Goal: Transaction & Acquisition: Purchase product/service

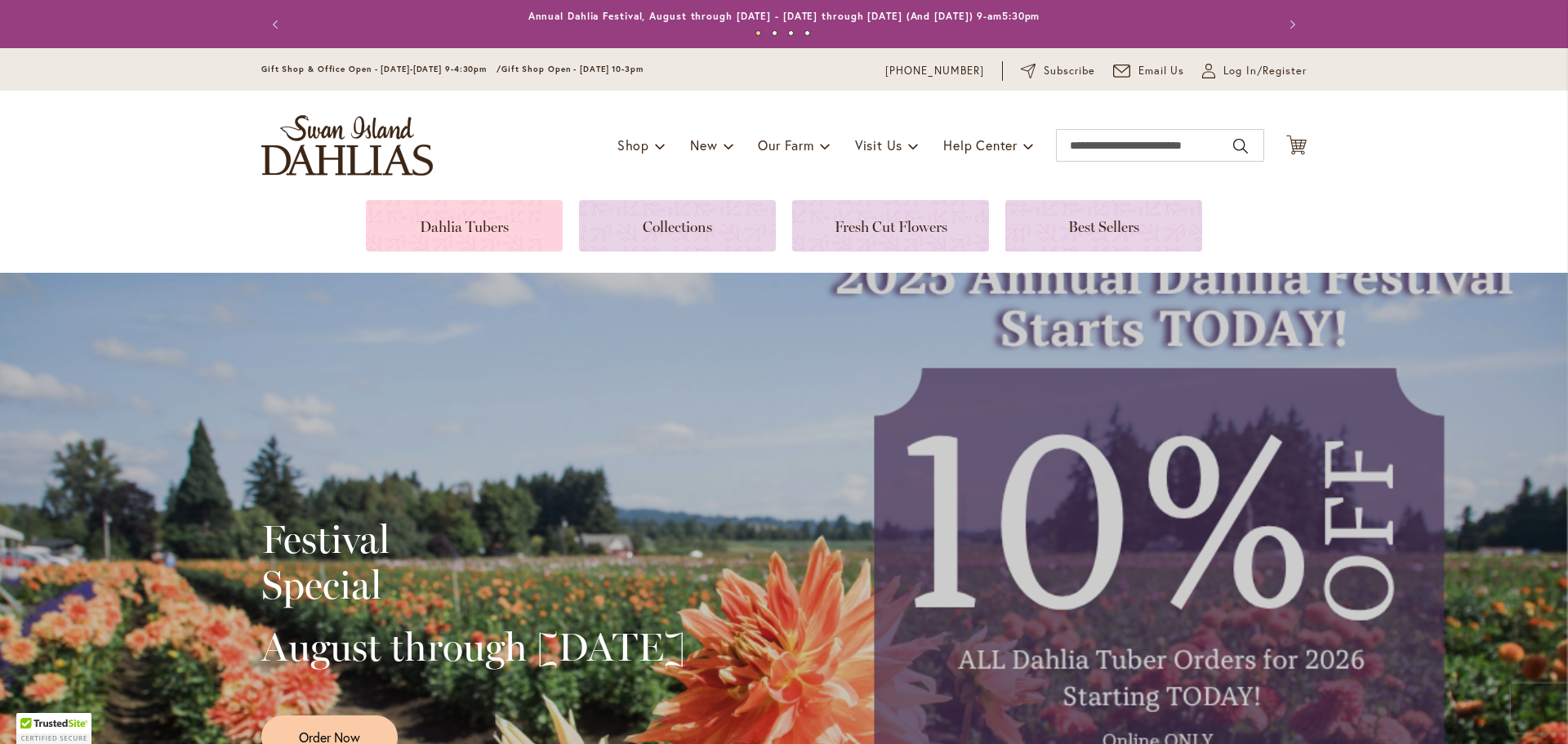
click at [469, 222] on link at bounding box center [465, 225] width 197 height 51
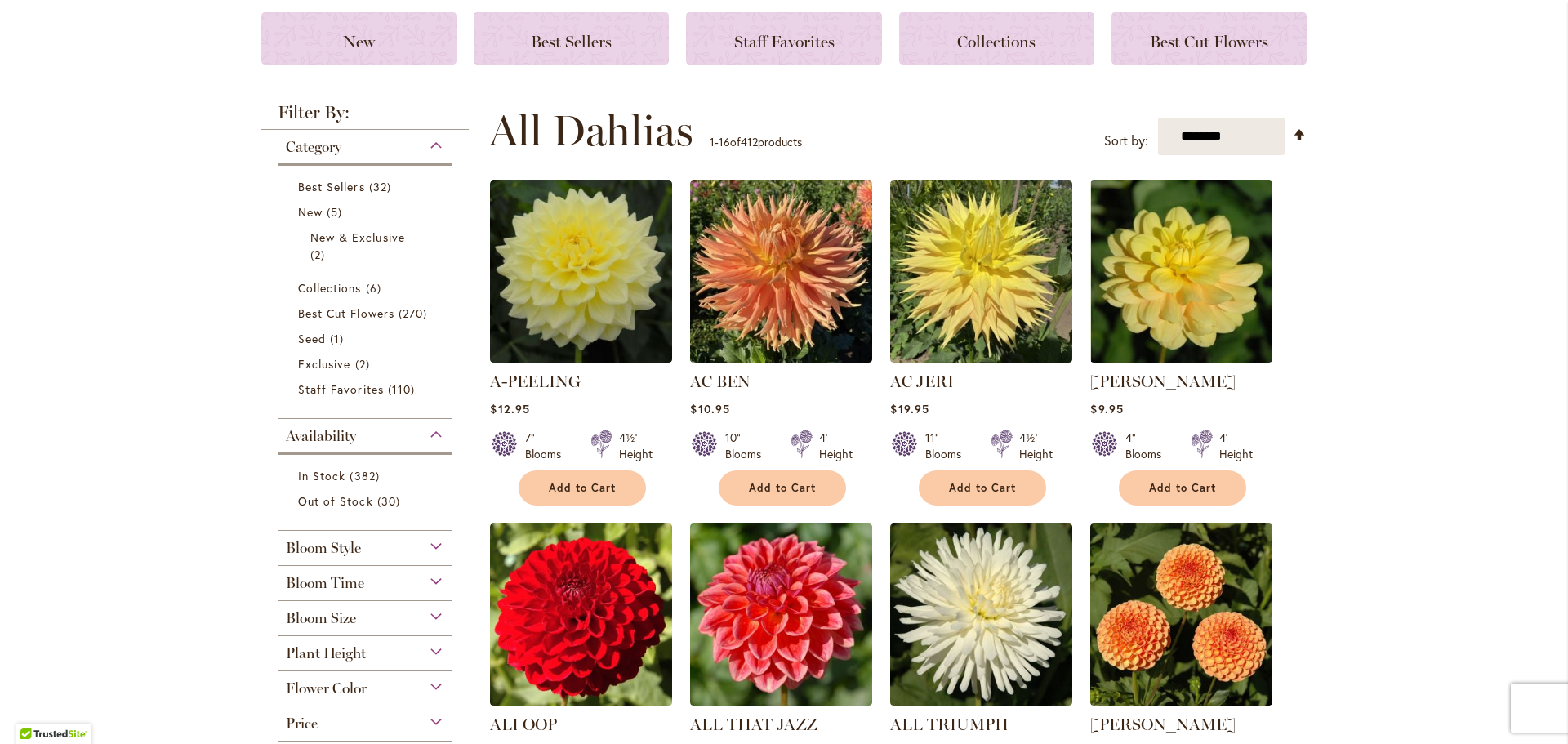
scroll to position [245, 0]
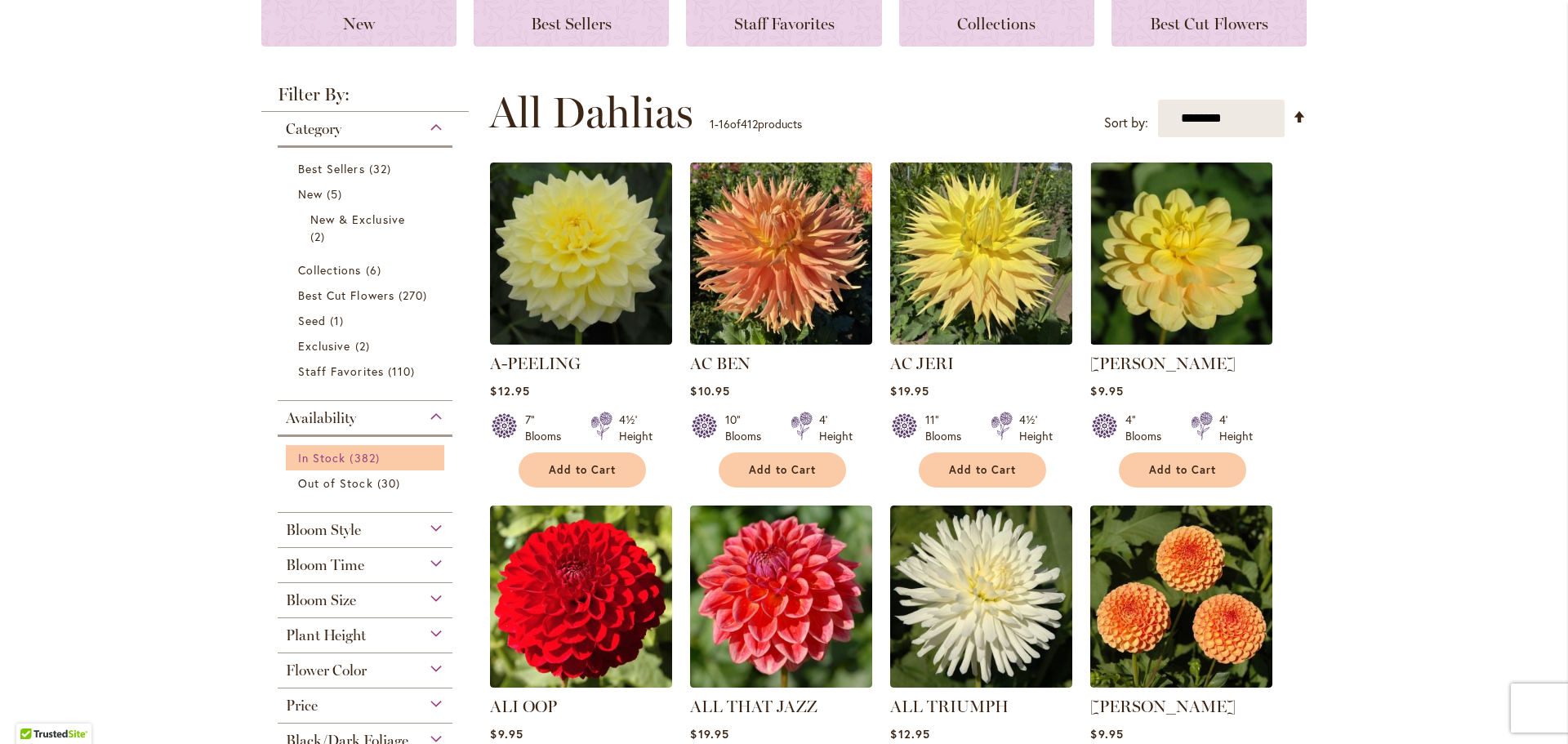
click at [332, 458] on span "In Stock" at bounding box center [322, 458] width 47 height 16
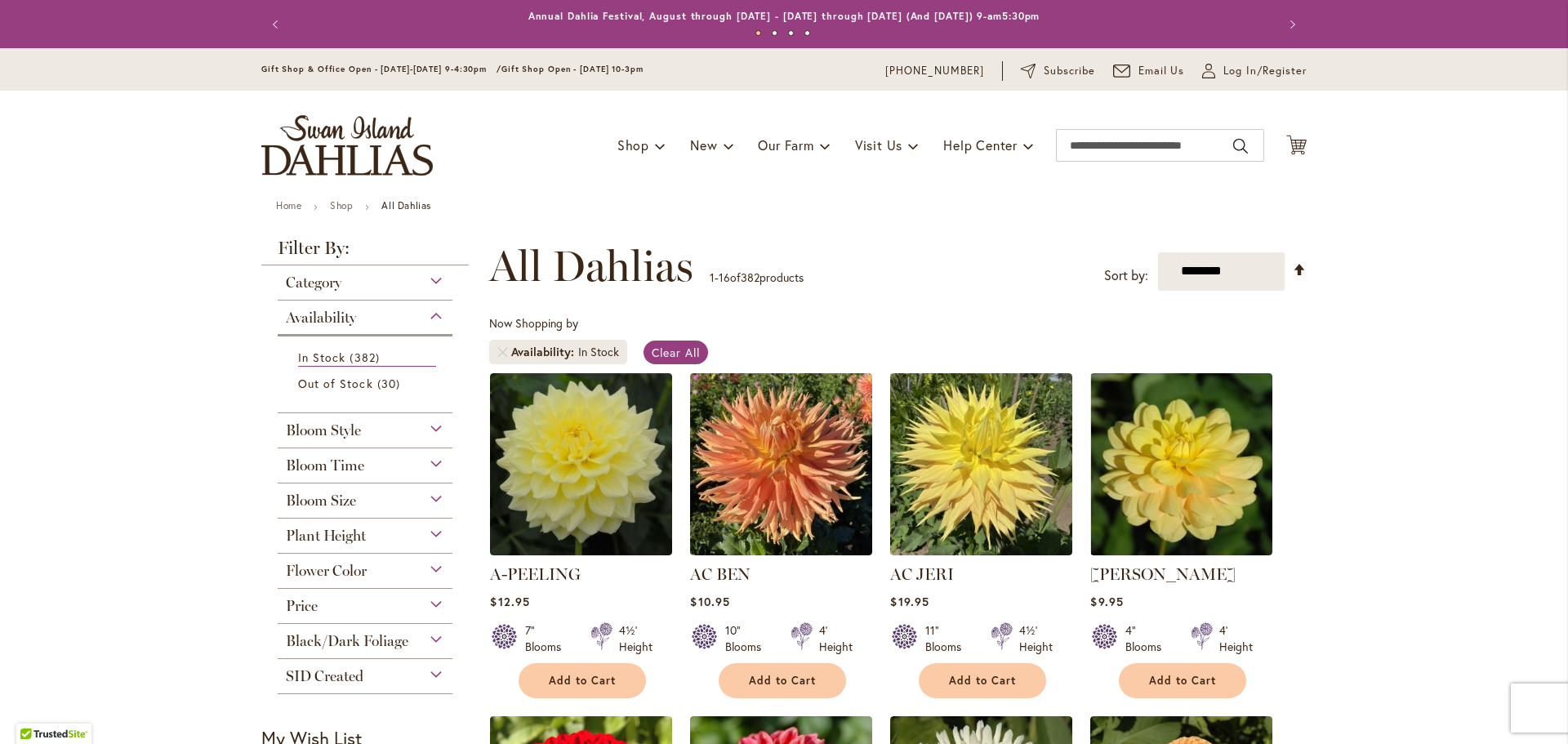
click at [310, 426] on span "Bloom Style" at bounding box center [324, 430] width 75 height 18
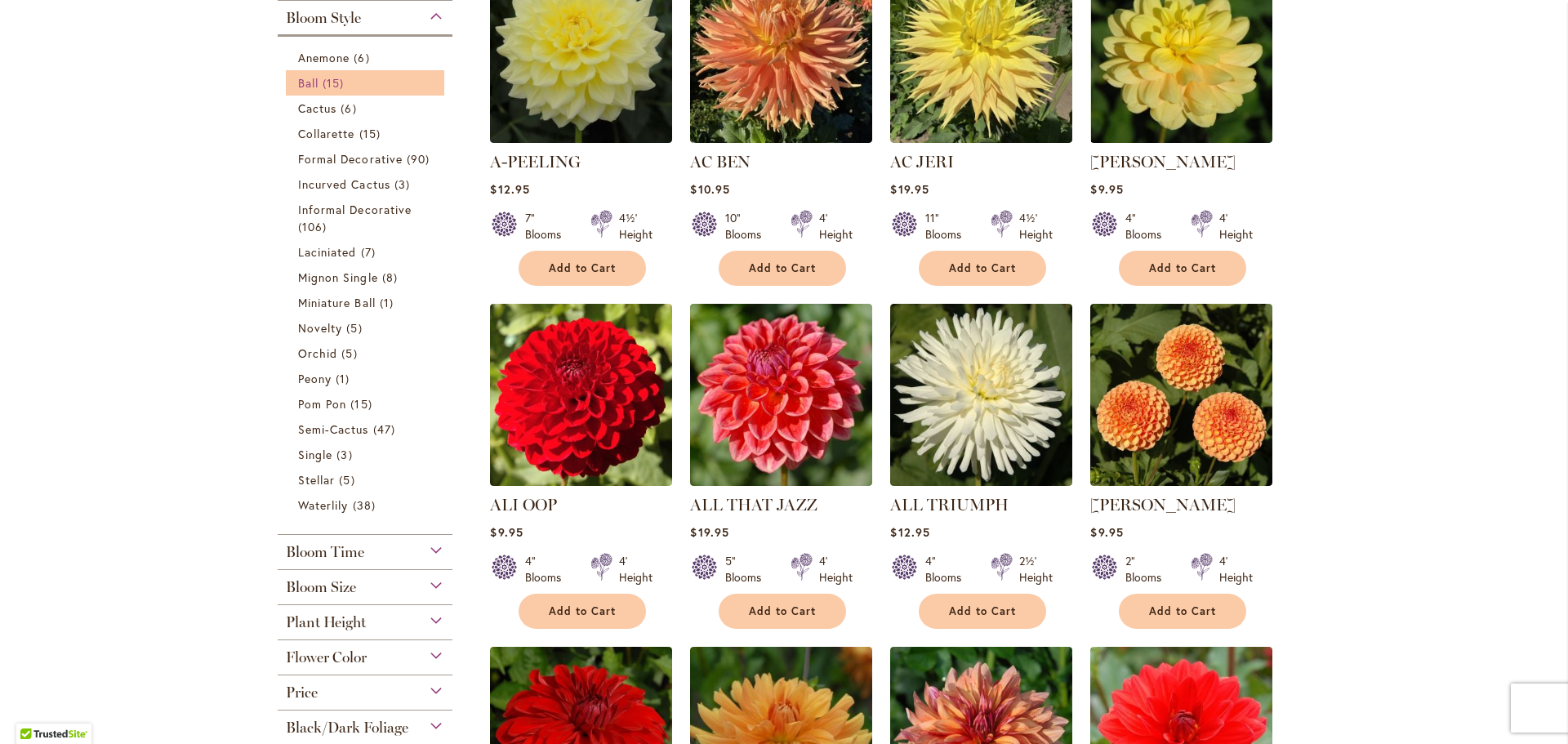
click at [323, 74] on span "15 items" at bounding box center [335, 83] width 25 height 17
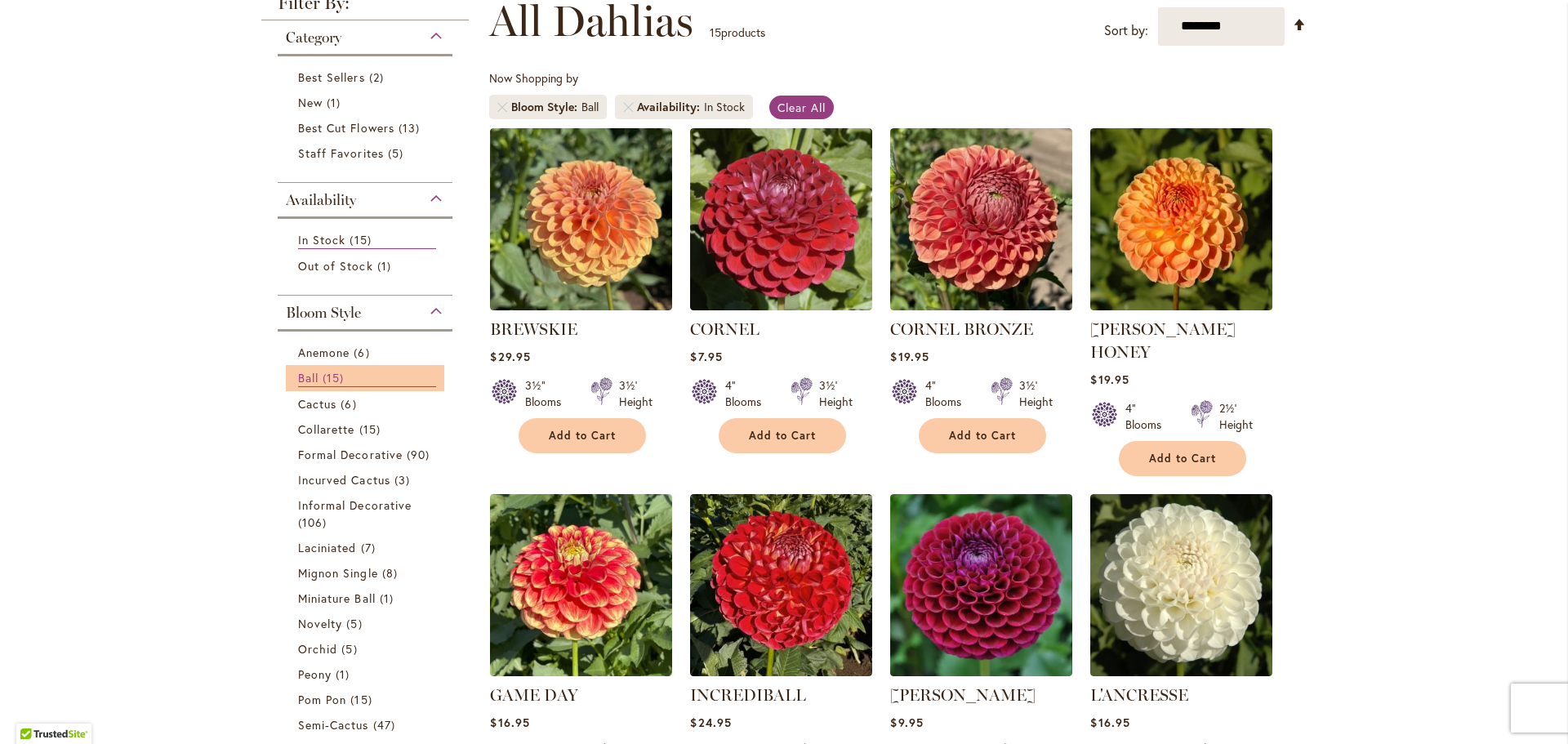
scroll to position [164, 0]
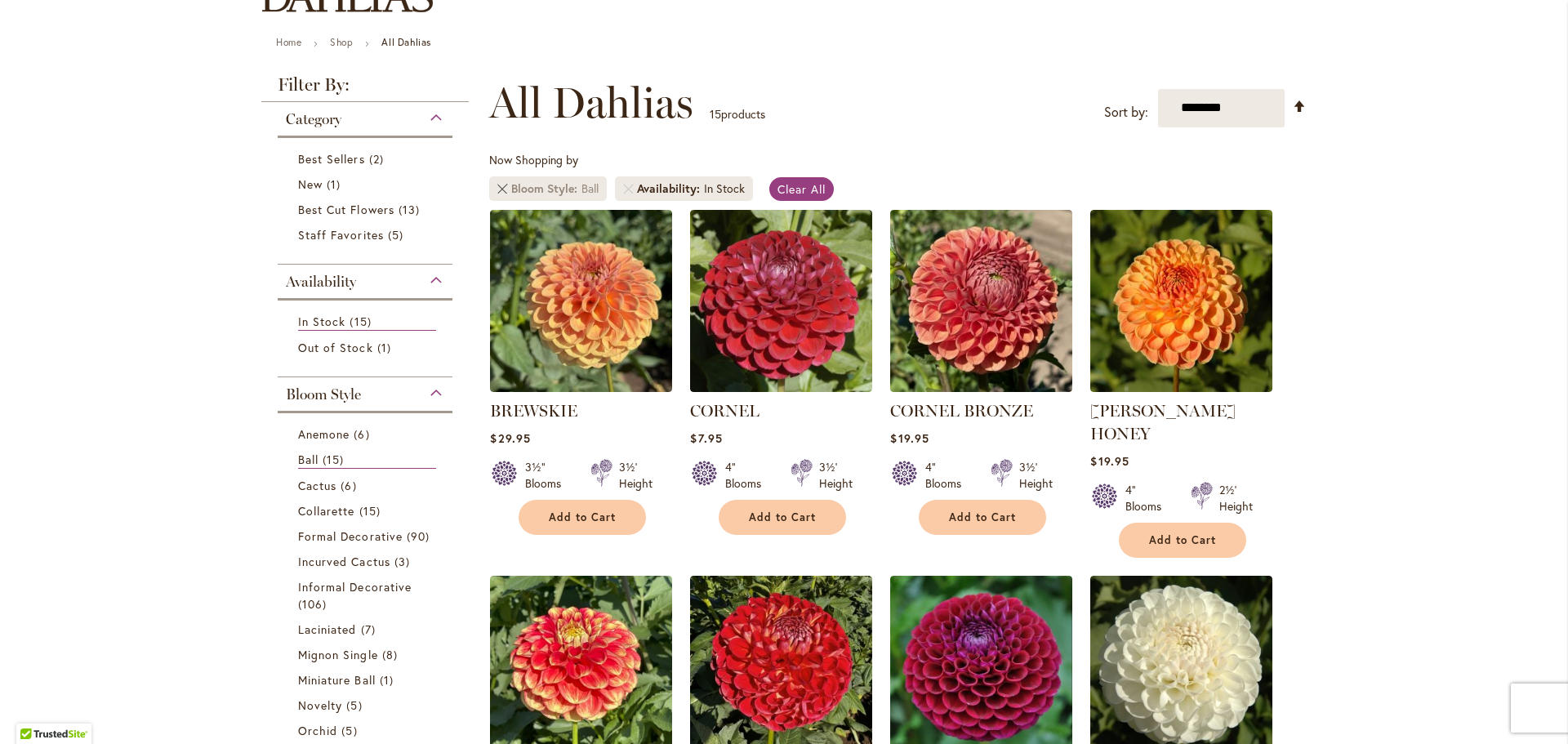
click at [499, 184] on link "Remove Bloom Style Ball" at bounding box center [502, 188] width 10 height 10
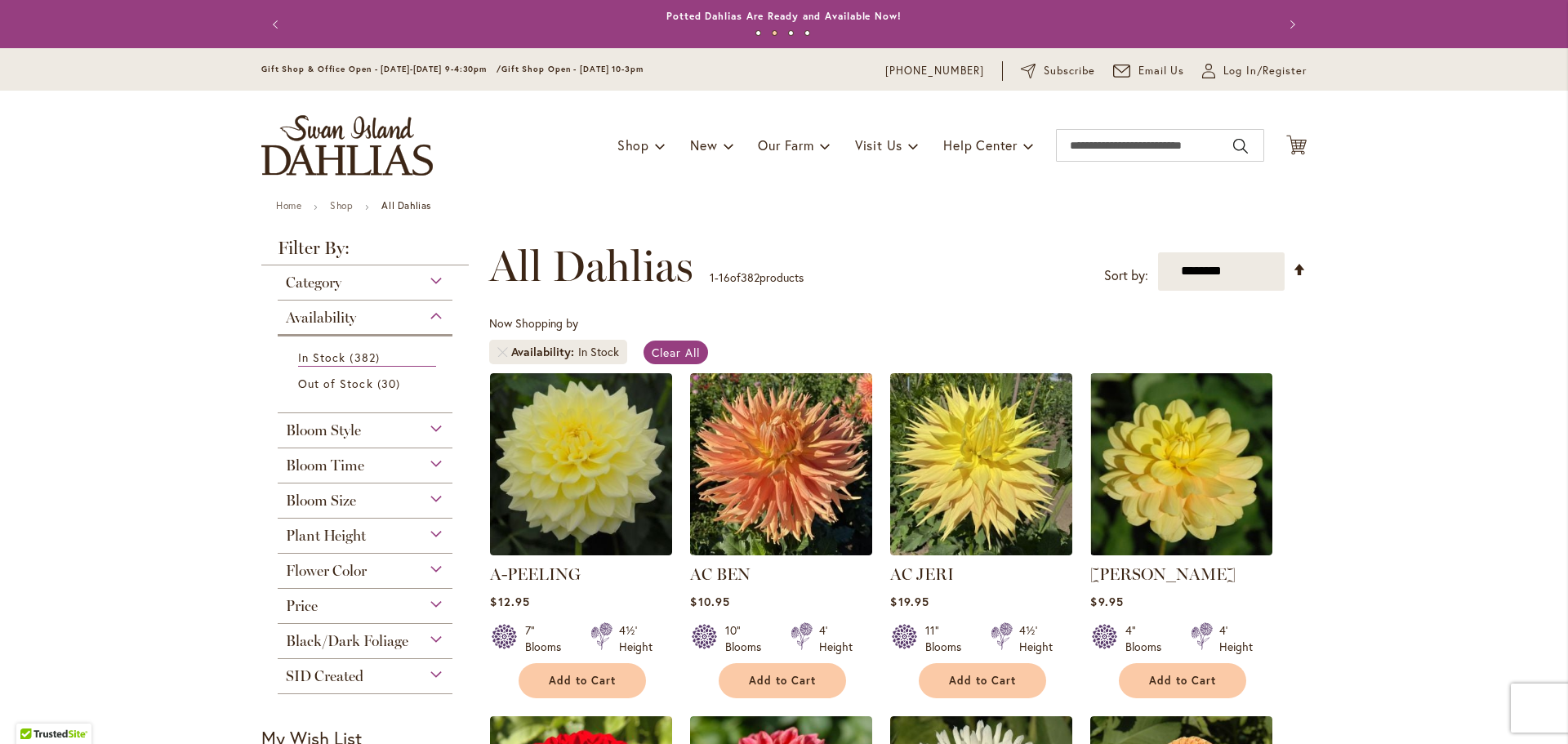
click at [390, 578] on div "Flower Color" at bounding box center [365, 566] width 175 height 26
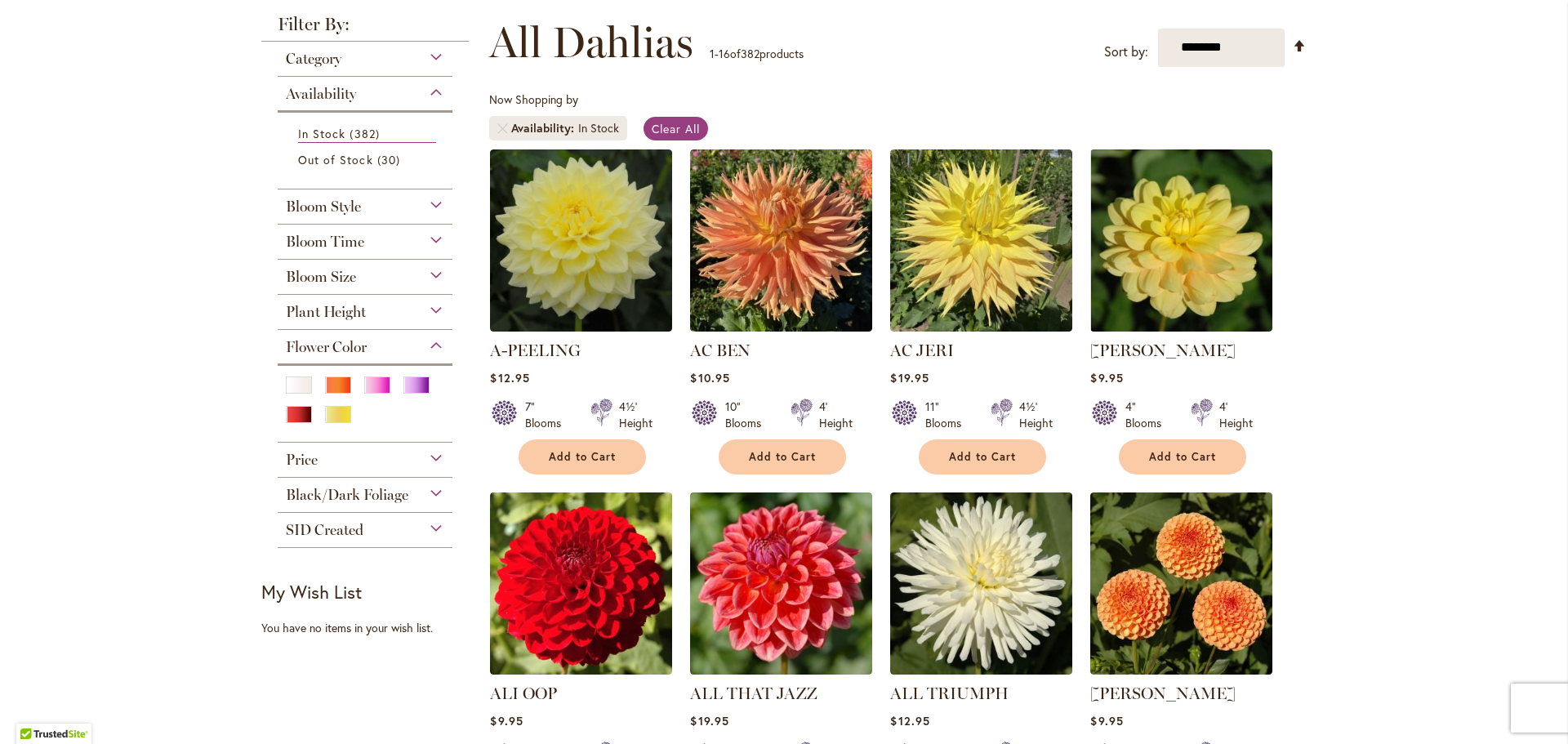
scroll to position [245, 0]
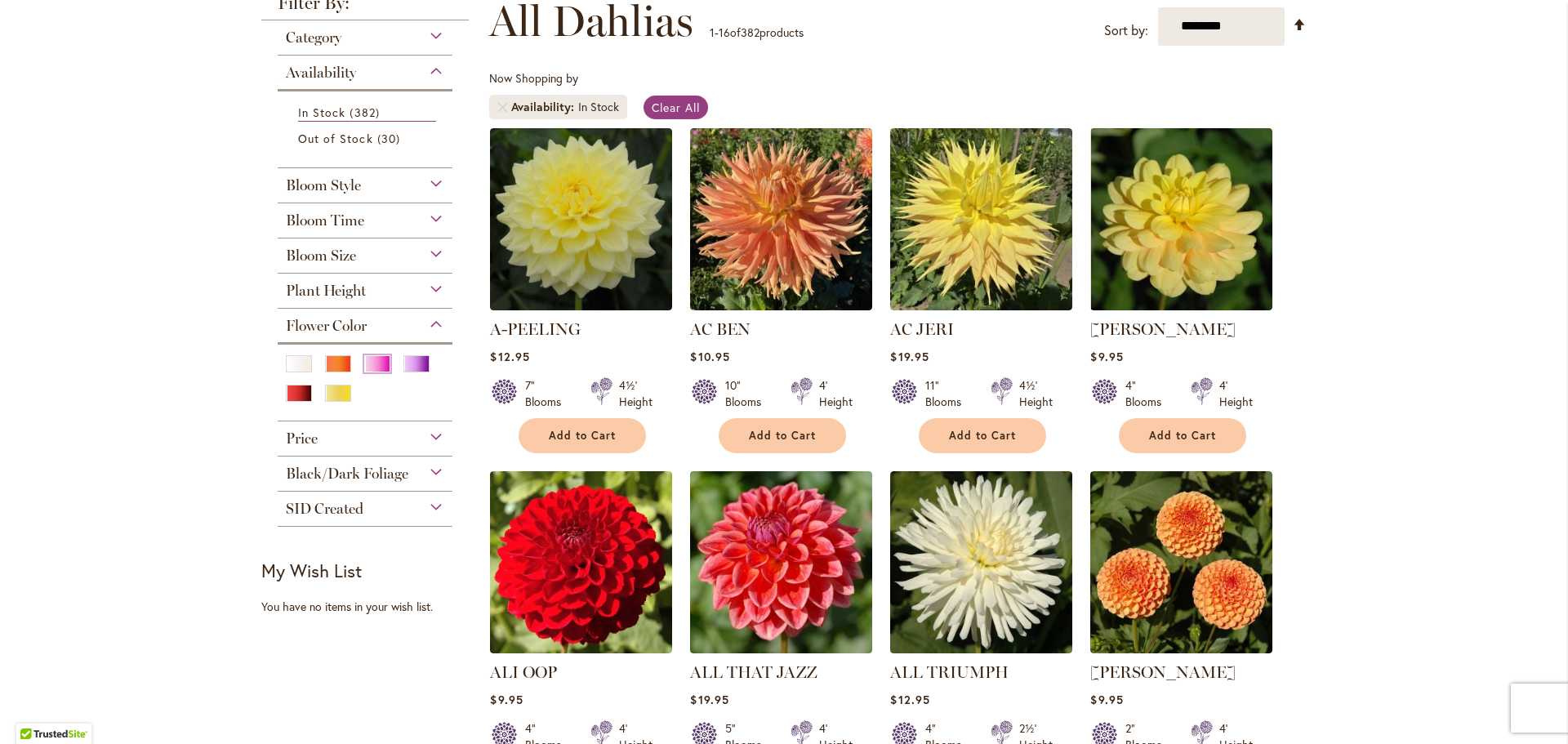
click at [382, 363] on div "Pink" at bounding box center [378, 364] width 26 height 17
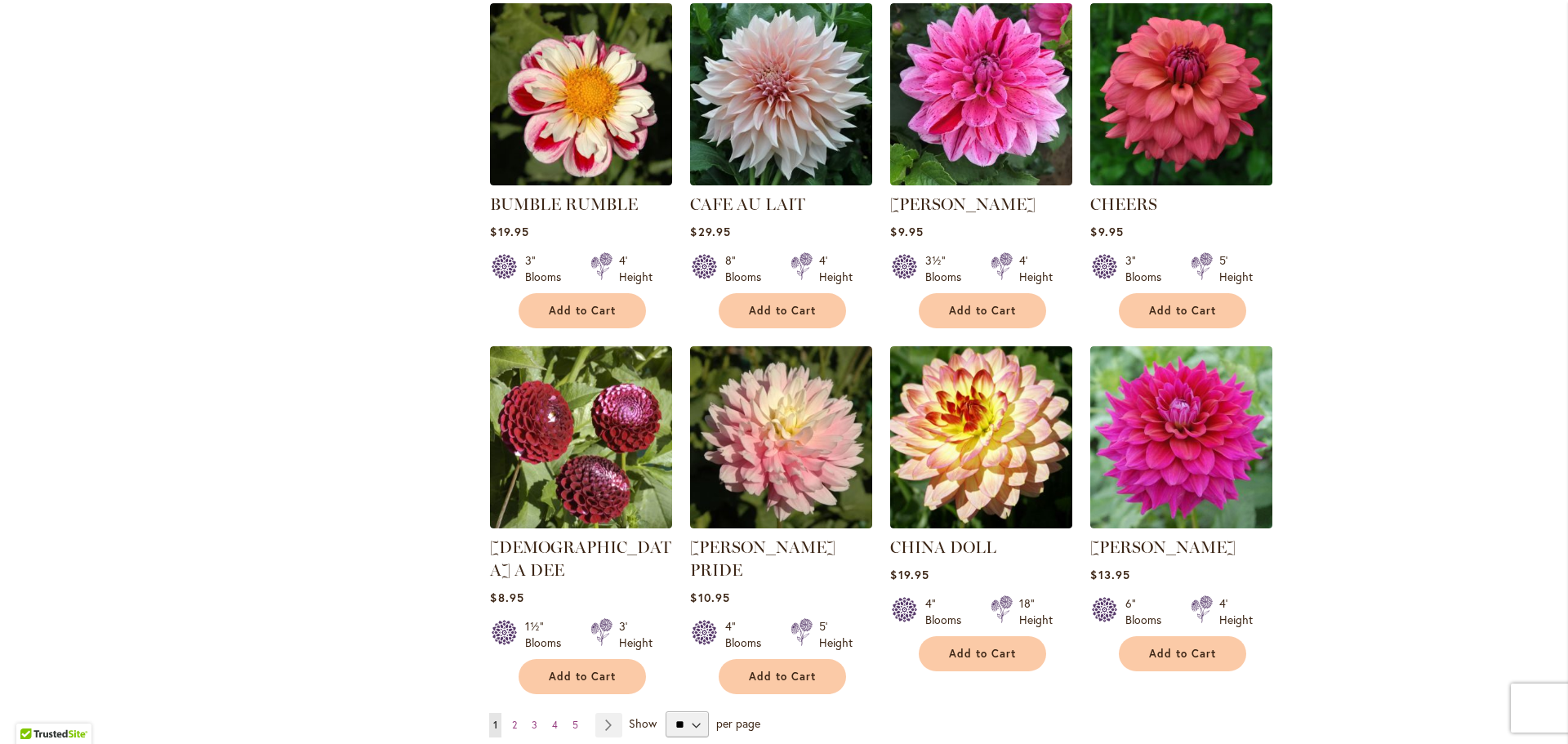
scroll to position [1143, 0]
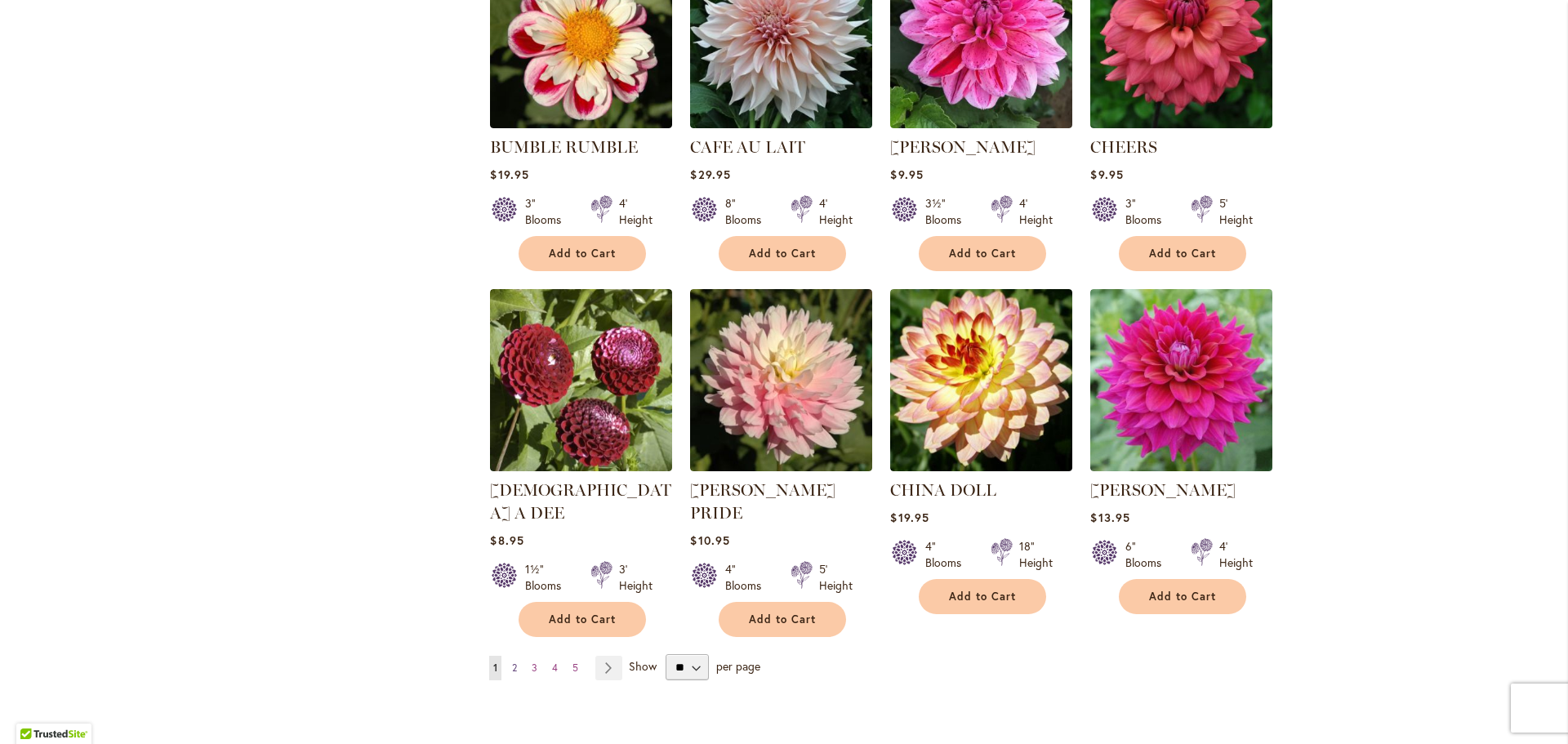
click at [513, 661] on span "2" at bounding box center [515, 667] width 5 height 12
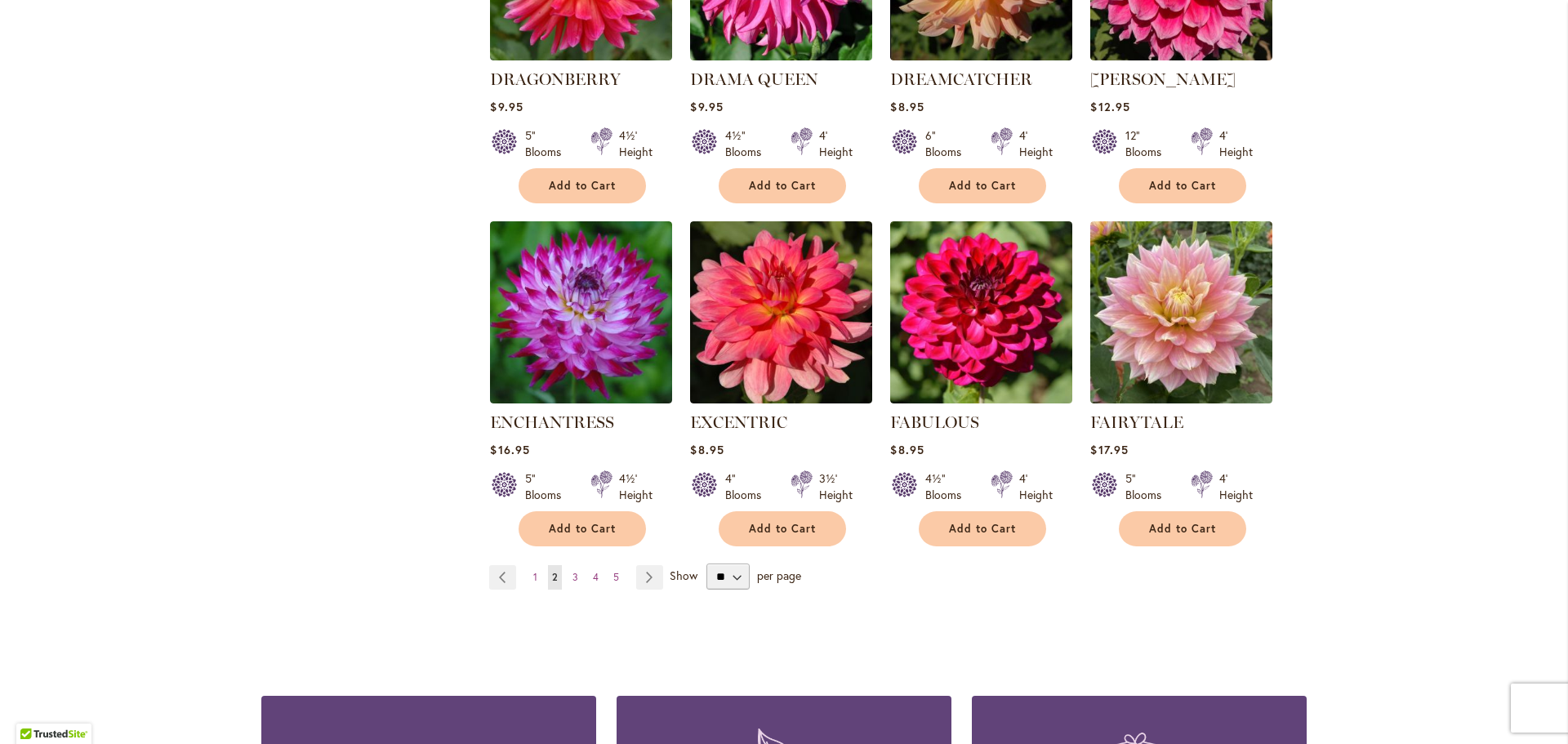
scroll to position [1225, 0]
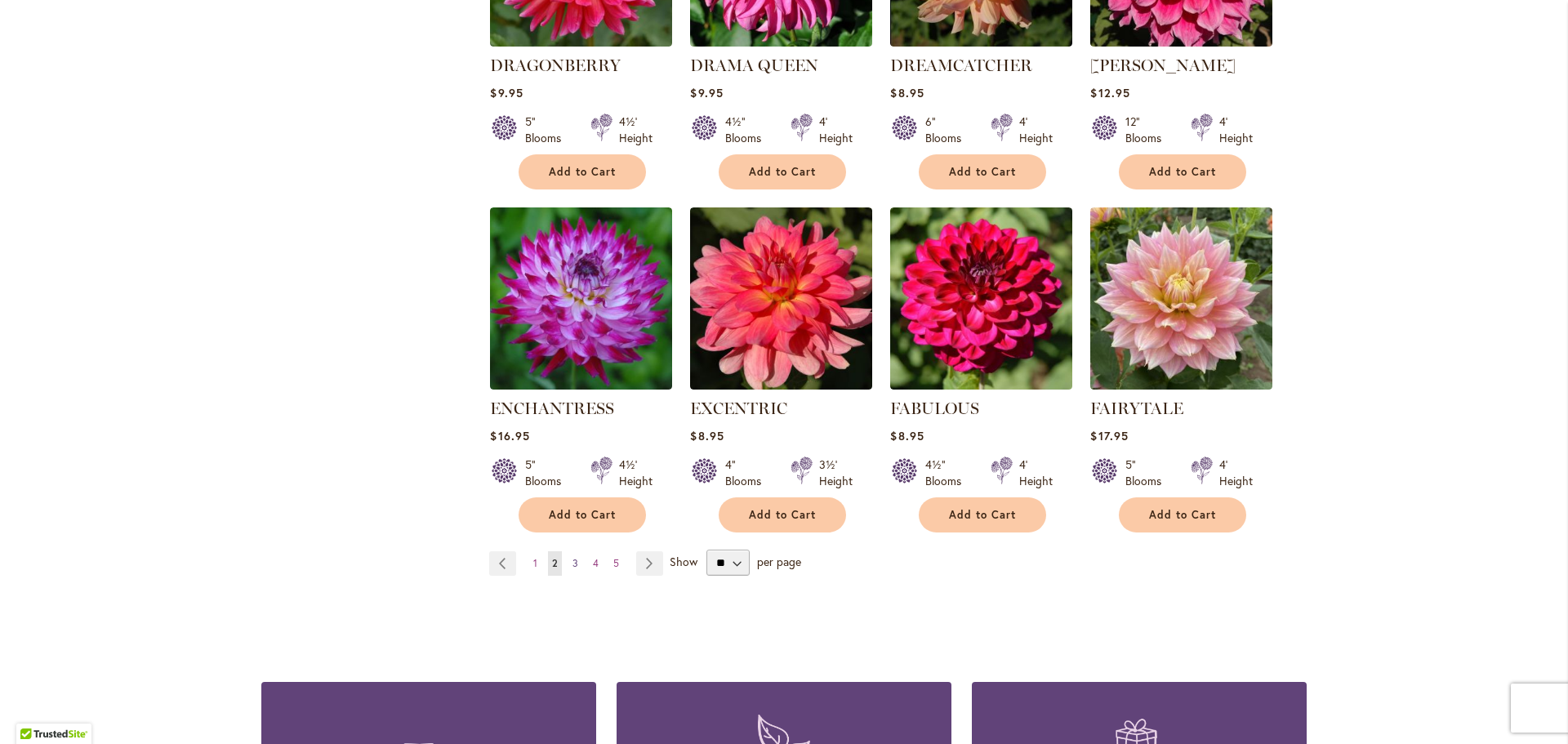
click at [573, 557] on span "3" at bounding box center [575, 563] width 6 height 12
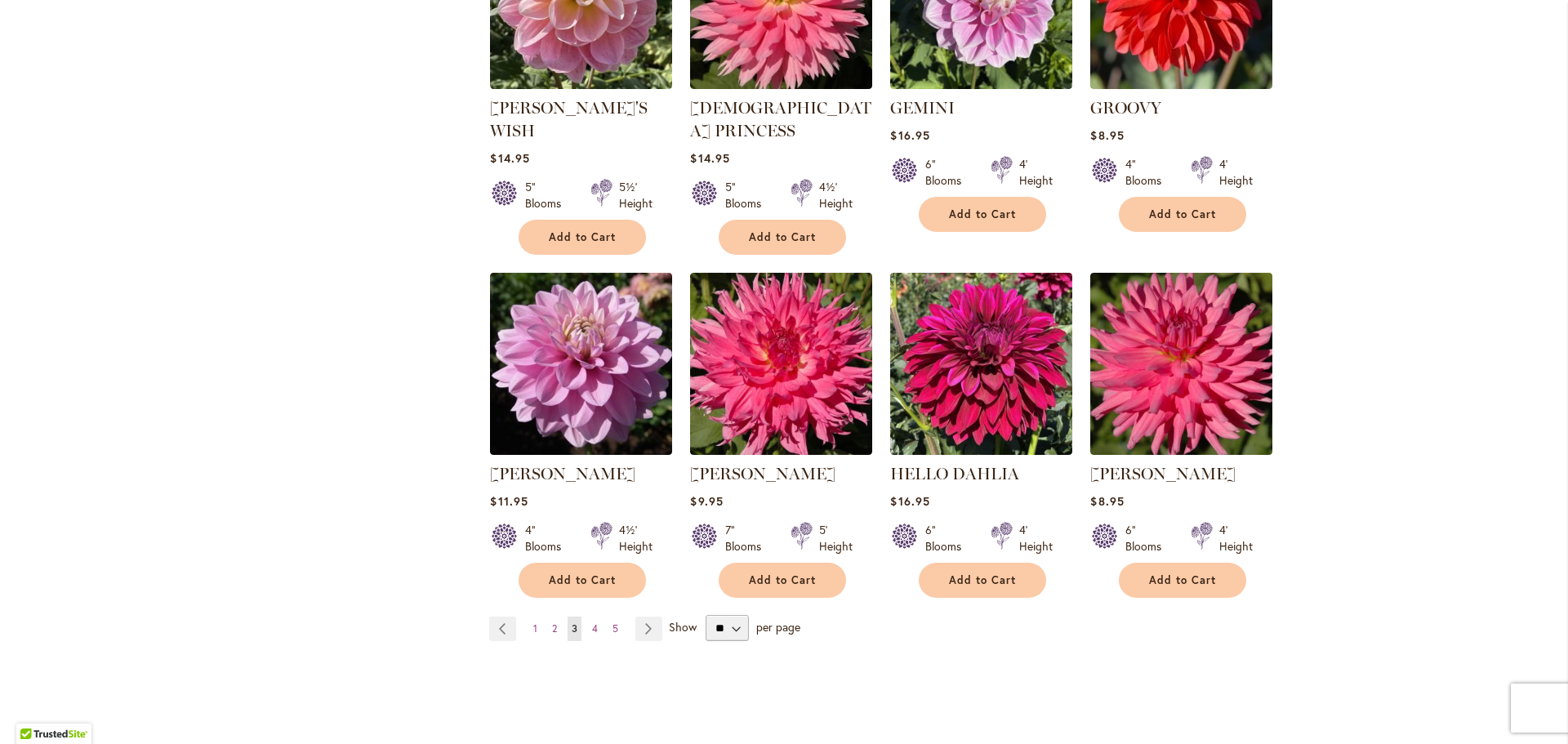
scroll to position [1225, 0]
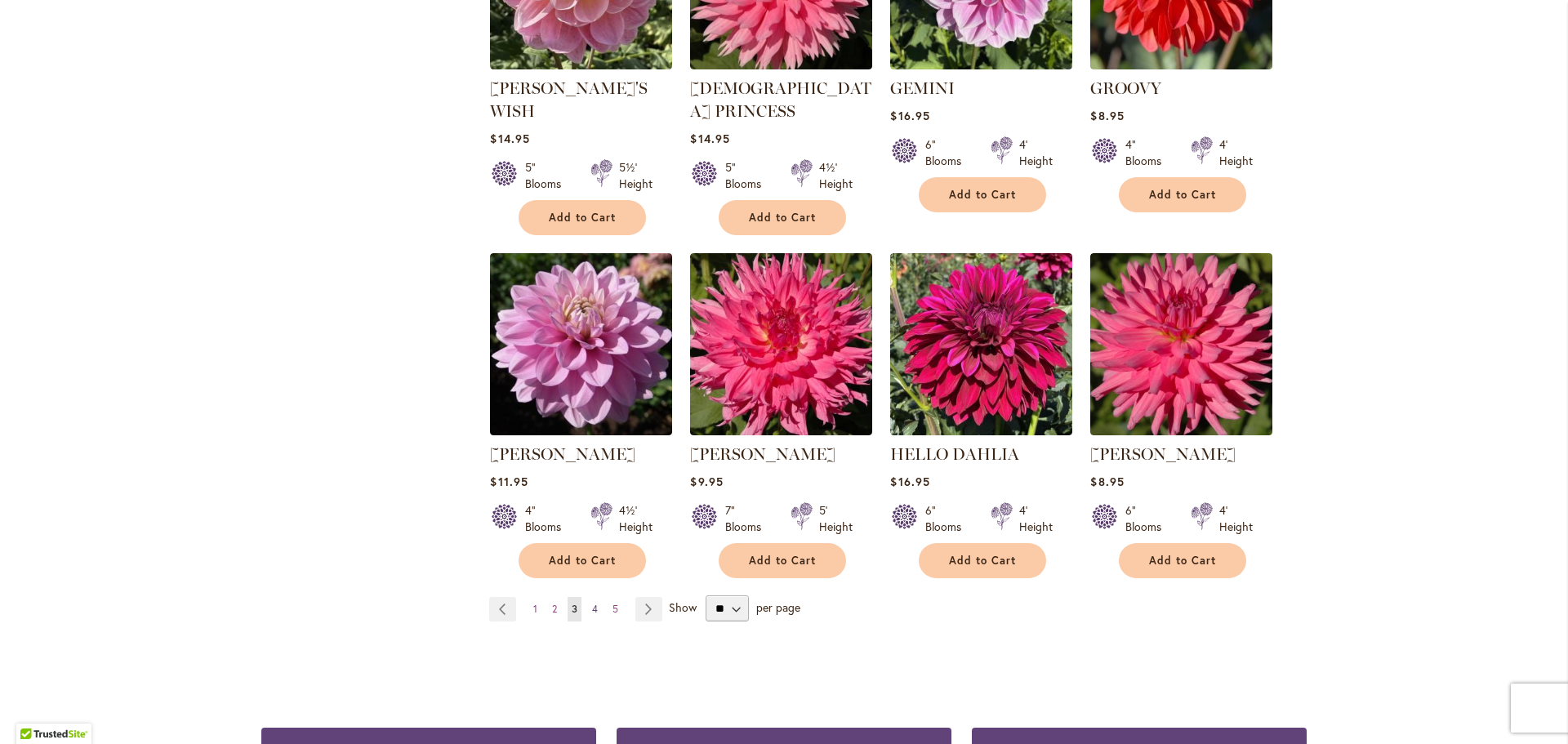
click at [593, 597] on link "Page 4" at bounding box center [595, 609] width 14 height 24
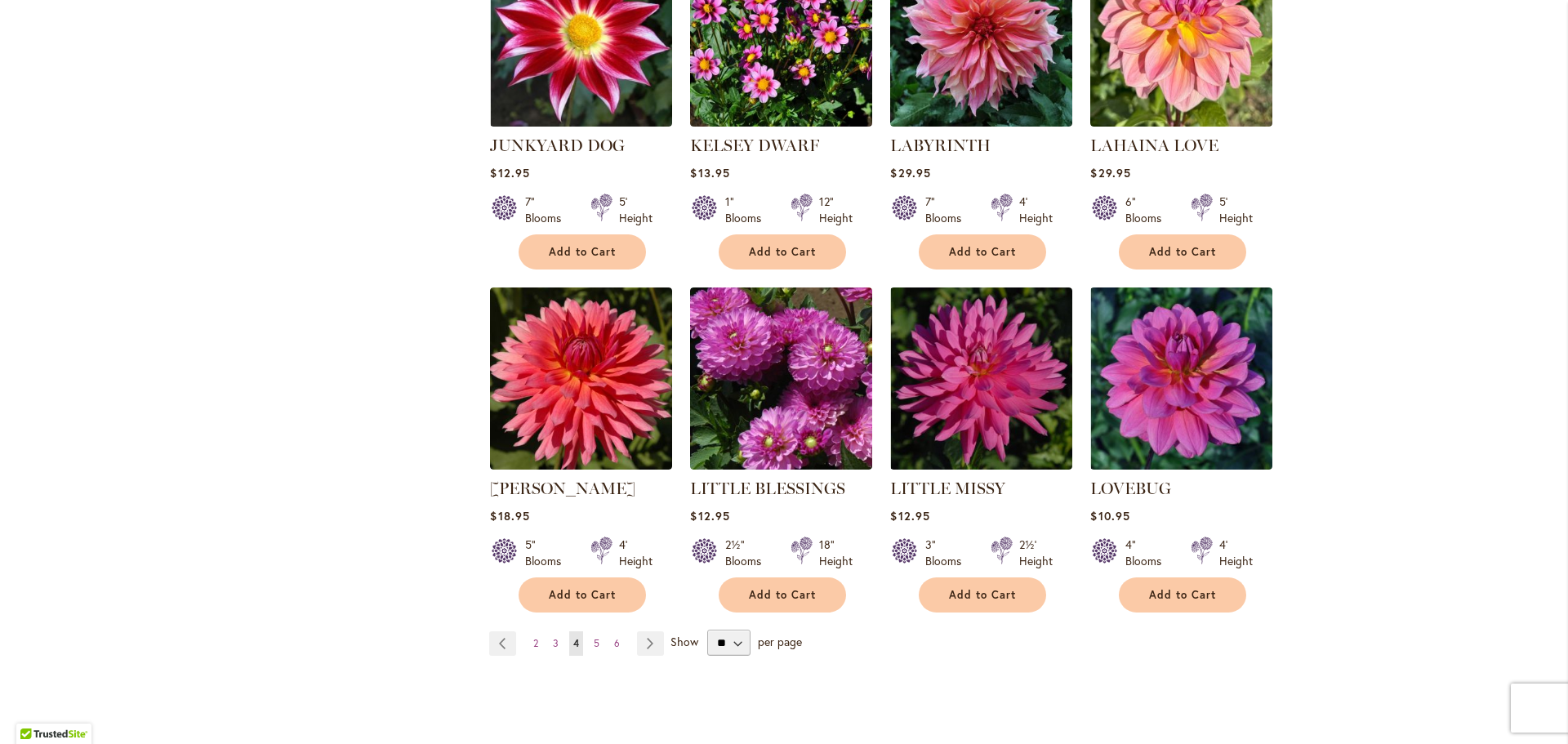
scroll to position [1143, 0]
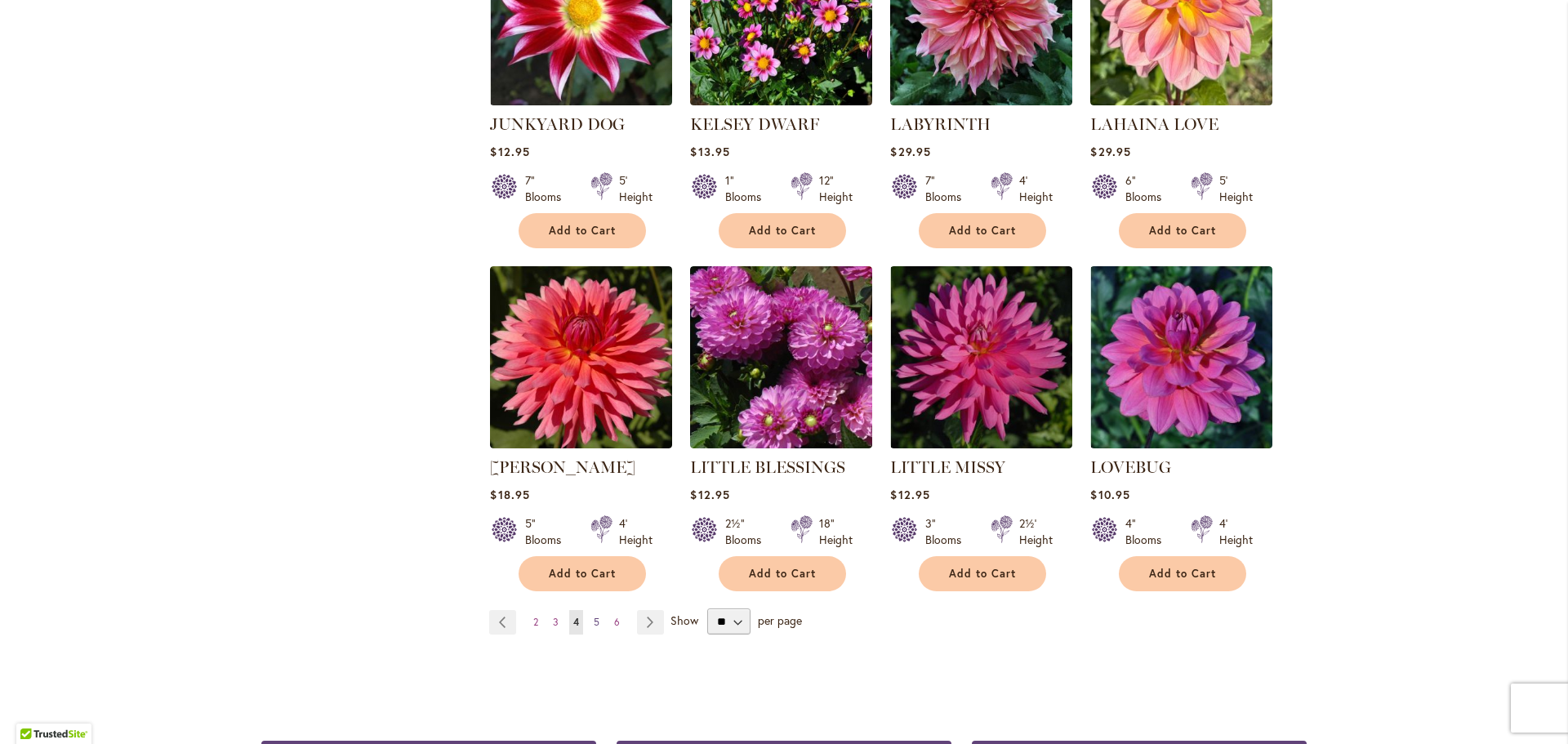
click at [593, 616] on span "5" at bounding box center [596, 622] width 6 height 12
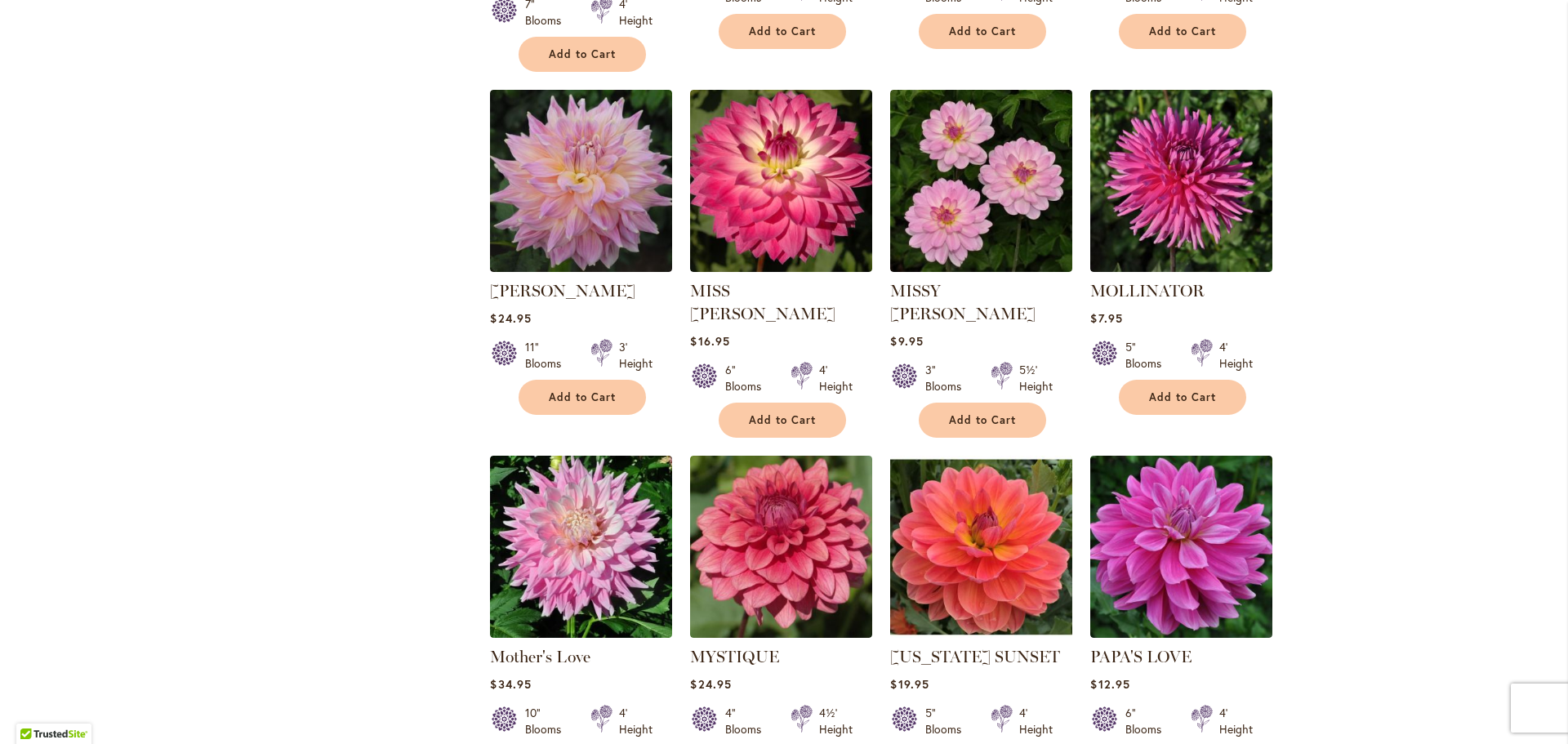
scroll to position [1143, 0]
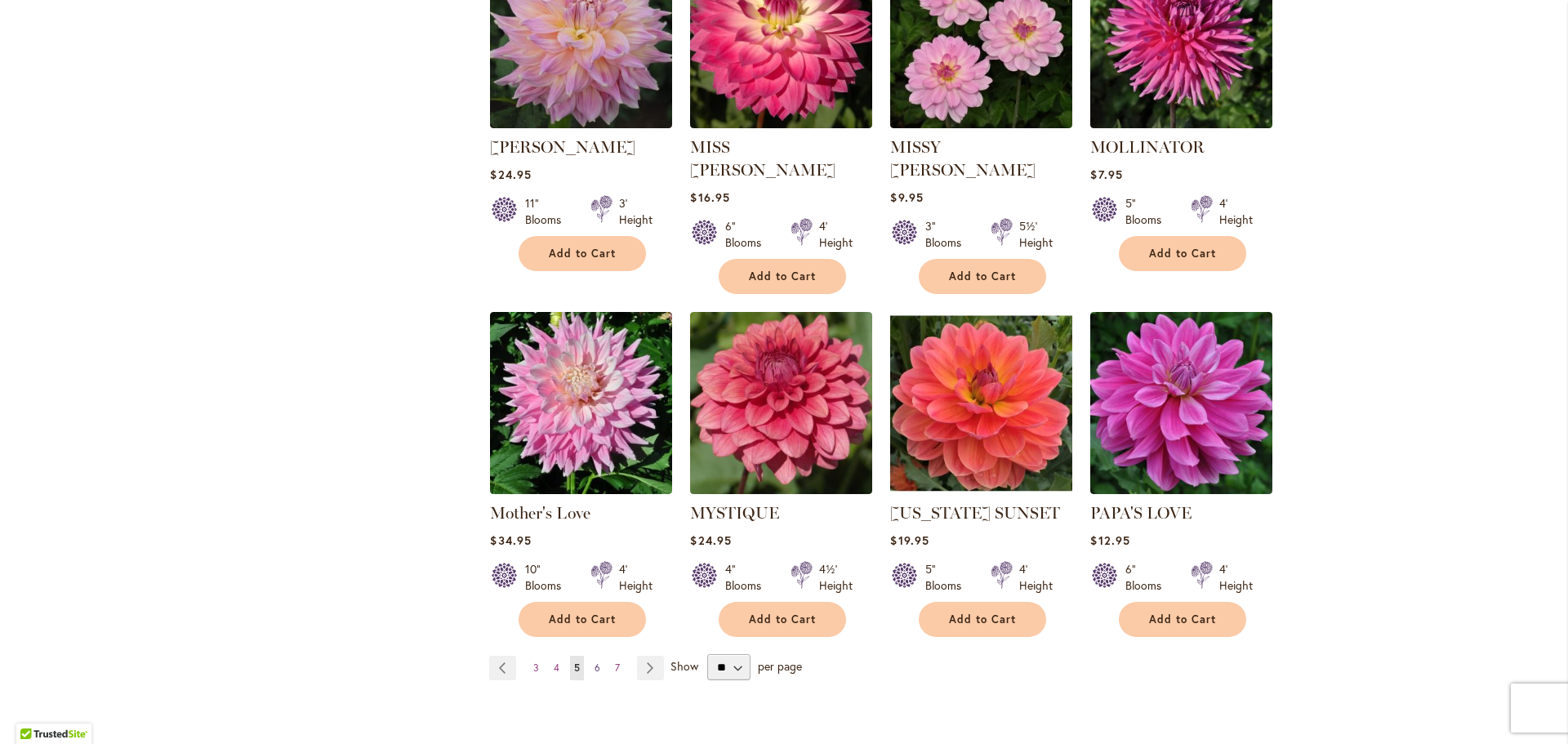
click at [594, 661] on span "6" at bounding box center [597, 667] width 6 height 12
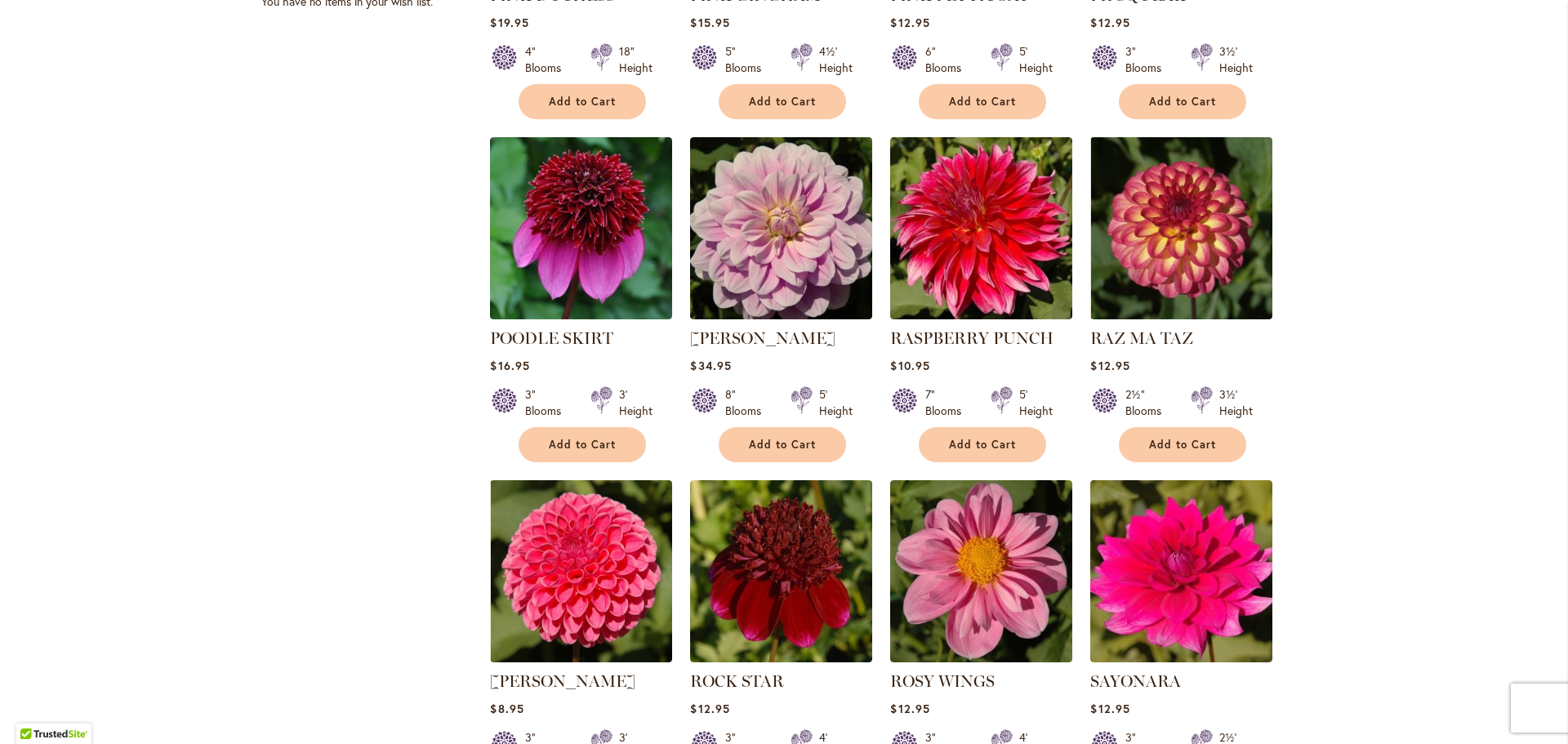
scroll to position [1062, 0]
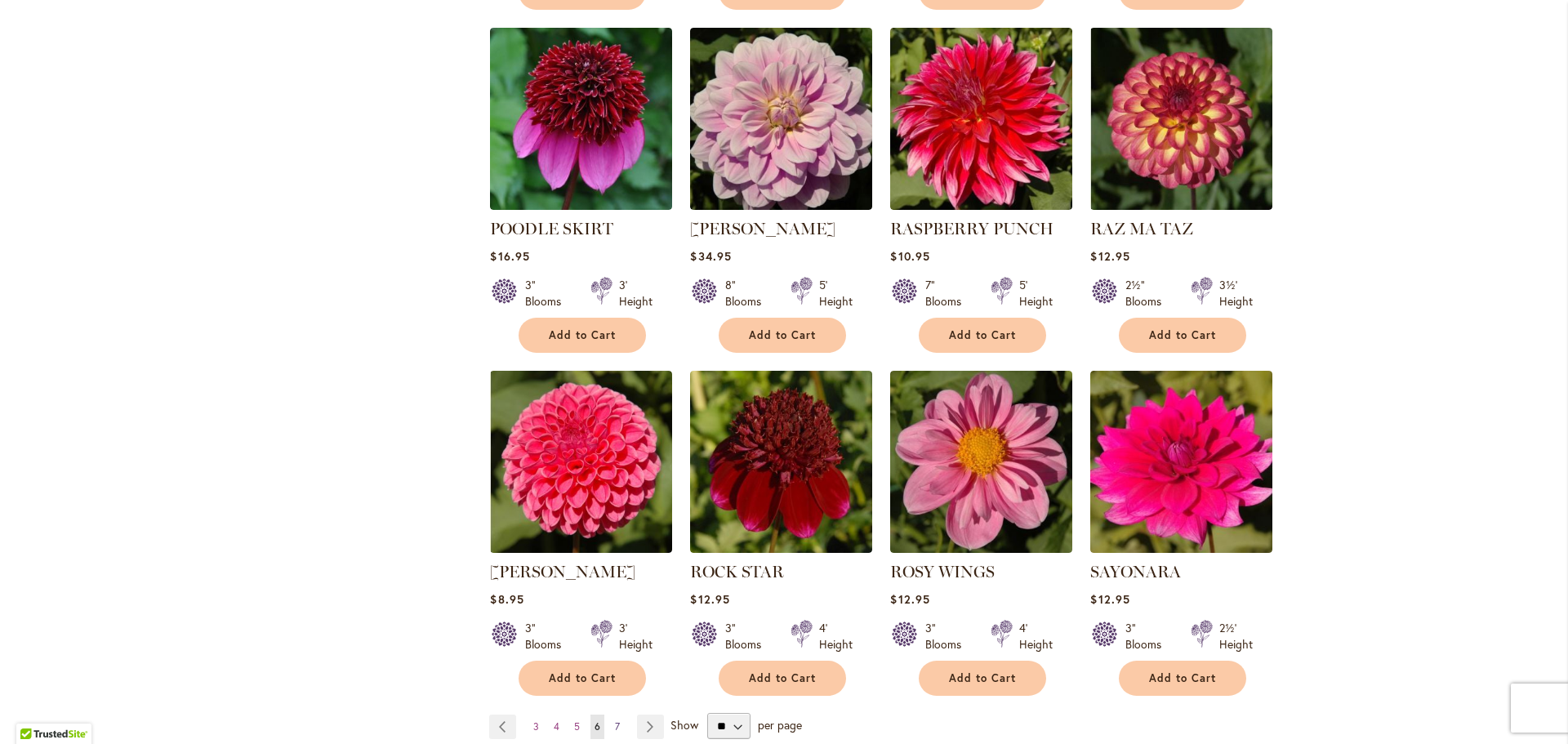
click at [615, 721] on span "7" at bounding box center [618, 727] width 5 height 12
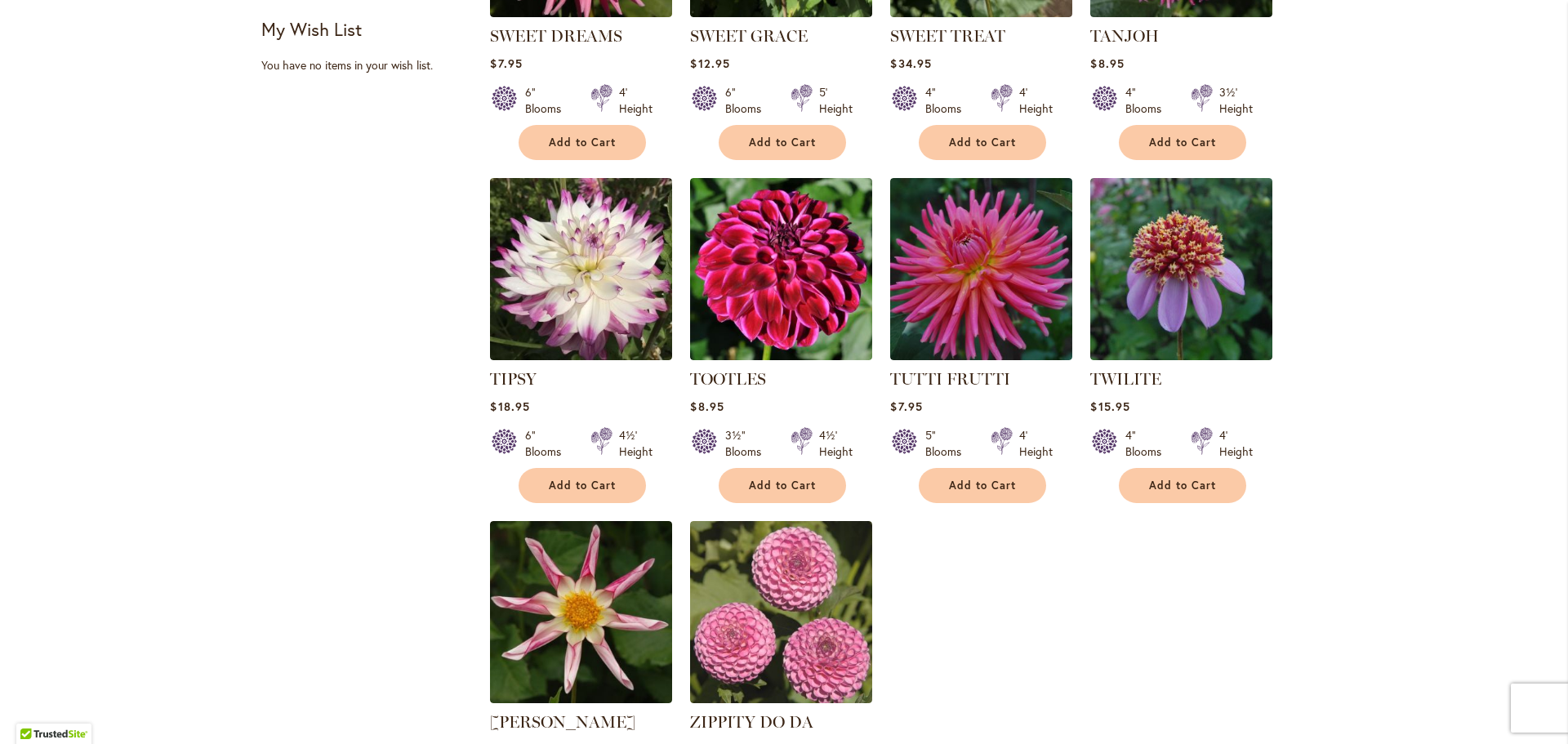
scroll to position [899, 0]
